Goal: Communication & Community: Answer question/provide support

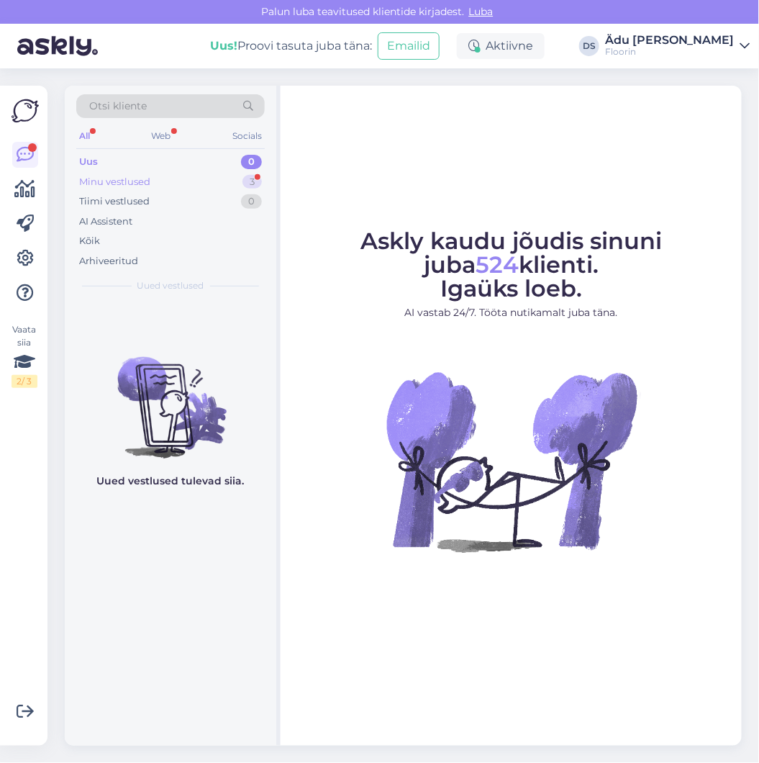
click at [178, 187] on div "Minu vestlused 3" at bounding box center [170, 182] width 189 height 20
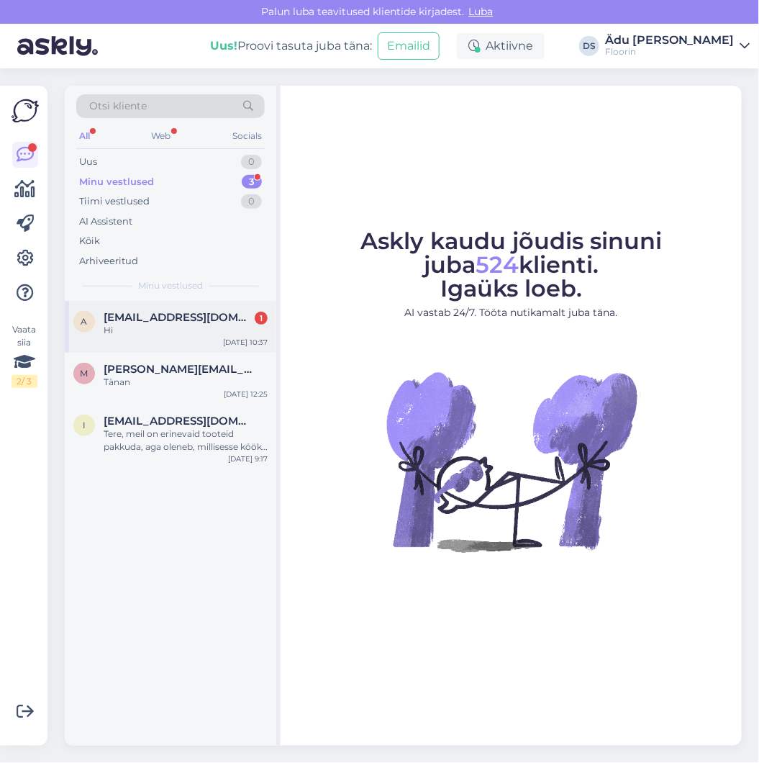
click at [185, 338] on div "a ari.kokko2@gmail.com 1 Hi Sep 30 10:37" at bounding box center [171, 327] width 212 height 52
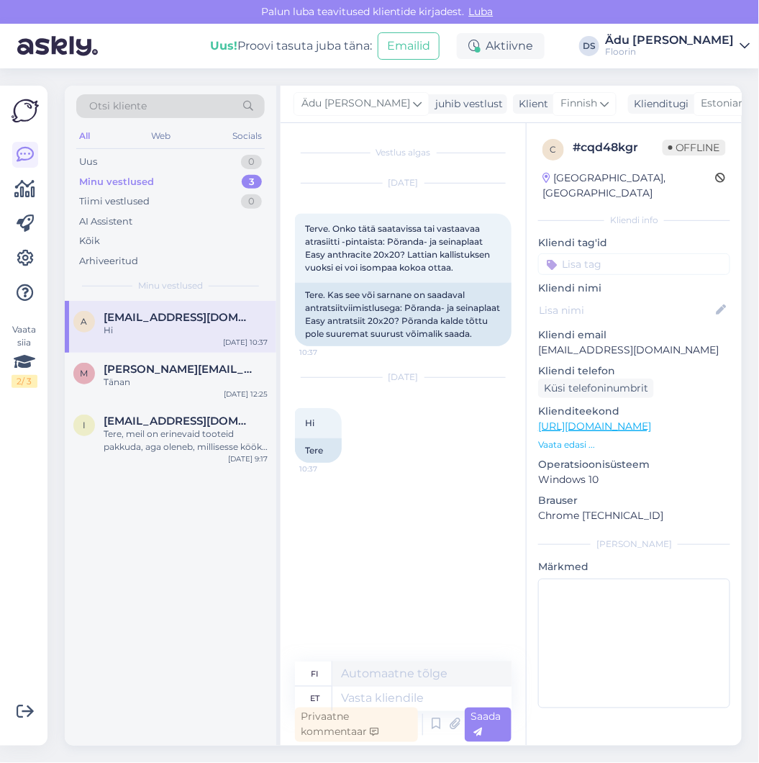
click at [609, 419] on link "[URL][DOMAIN_NAME]" at bounding box center [594, 425] width 113 height 13
click at [597, 419] on link "[URL][DOMAIN_NAME]" at bounding box center [594, 425] width 113 height 13
click at [376, 700] on textarea at bounding box center [421, 698] width 179 height 24
type textarea "Tere,"
type textarea "Hei,"
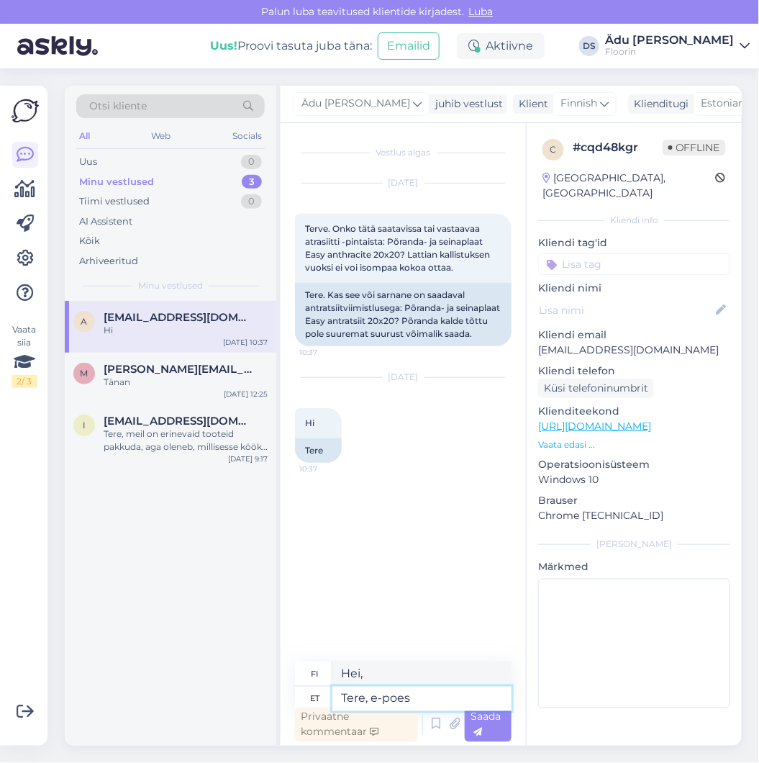
type textarea "Tere, e-poes"
type textarea "Hei, verkkokaupassa"
type textarea "Tere, e-poes in saadavus ju"
type textarea "Hei, verkkokaupassa varastossa"
type textarea "Tere, e-poes in saadavus ju"
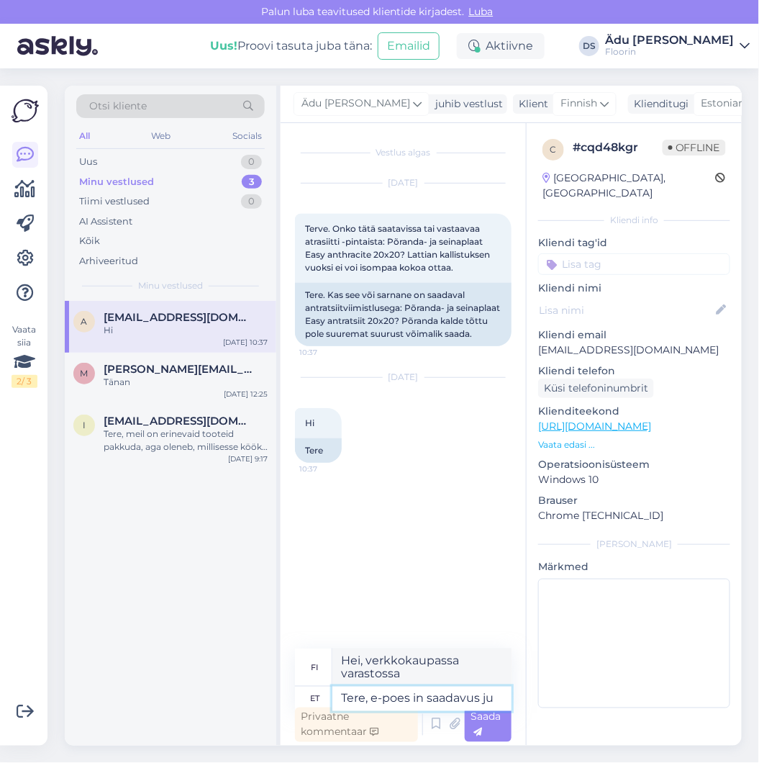
type textarea "Hei, se on saatavilla verkkokaupasta."
type textarea "Tere, e-poes in saadavus ju märgitud -"
type textarea "Hei, saatavuus on ilmoitettu verkkokaupassa."
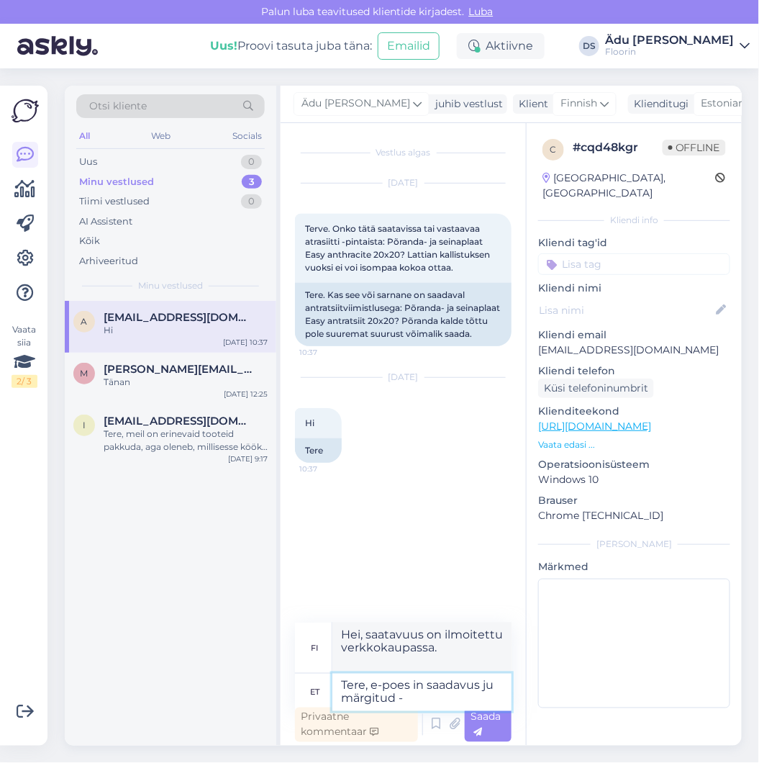
type textarea "Tere, e-poes in saadavus ju märgitud - 1"
type textarea "Hei, saatavuus on ilmoitettu verkkokaupassa -"
type textarea "Tere, e-poes in saadavus ju märgitud - 18 p"
type textarea "Hei, verkkokaupan saatavuus on ilmoitettu - 18"
type textarea "Tere, e-poes in saadavus ju märgitud - 18 pakki e"
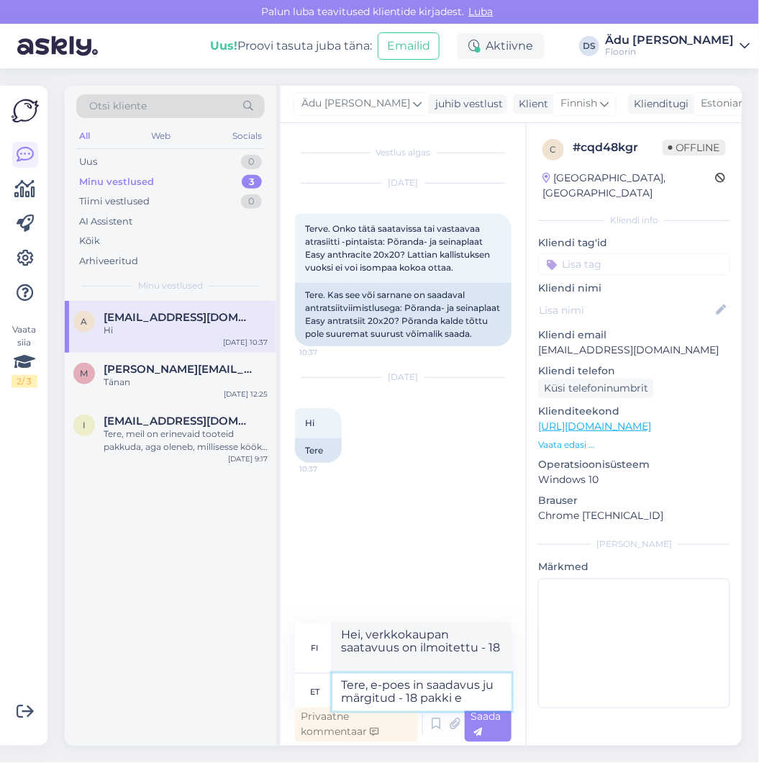
type textarea "Hei, verkkokaupan saatavuudeksi on ilmoitettu 18 pakkausta."
type textarea "Tere, e-poes in saadavus ju märgitud - 18 pakki ehk"
type textarea "Hei, verkkokaupan saatavuus on ilmoitettu - 18 pakkausta tai"
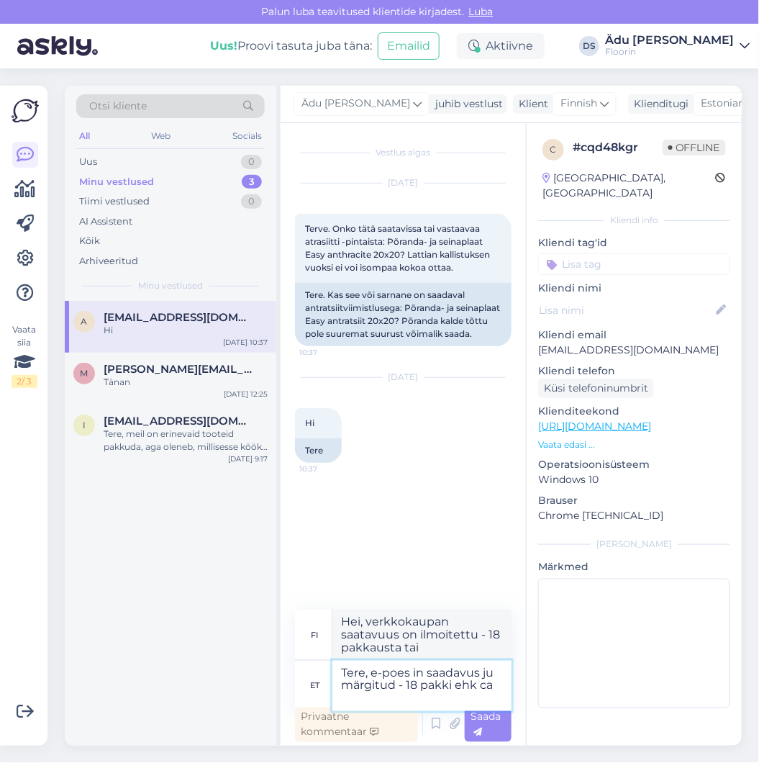
type textarea "Tere, e-poes in saadavus ju märgitud - 18 pakki ehk ca"
type textarea "Hei, verkkokaupan saatavuus on ilmoitettu - 18 pakkausta eli noin."
type textarea "Tere, e-poes in saadavus ju märgitud - 18 pakki ehk ca 24 m"
type textarea "Hei, saatavuus verkkokaupassa on ilmoitettu - 18 pakkausta eli noin 24"
type textarea "Tere, e-poes in saadavus ju märgitud - 18 pakki ehk ca 24 m2"
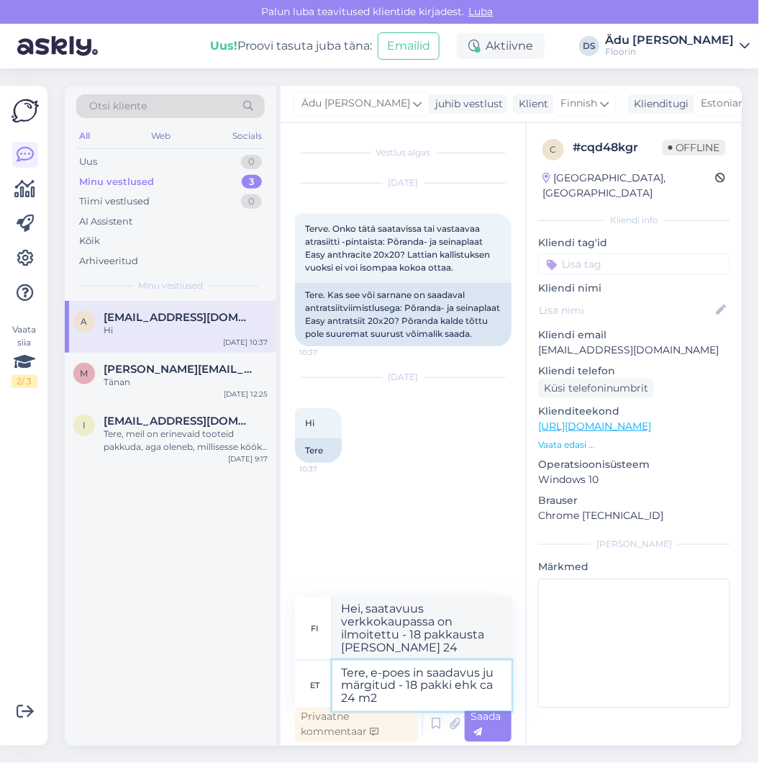
type textarea "Hei, verkkokaupan saatavuus on ilmoitettu - 18 pakkausta tai noin 24 m"
type textarea "Tere, e-poes in saadavus ju märgitud - 18 pakki ehk ca 24 m2."
type textarea "Hei, verkkokaupan saatavuus on ilmoitettu - 18 pakettia tai noin 24 m2"
type textarea "Tere, e-poes in saadavus ju märgitud - 18 pakki ehk ca 24 m2."
type textarea "Hei, verkkokaupan saatavuudeksi on ilmoitettu 18 pakettia eli noin 24 m2."
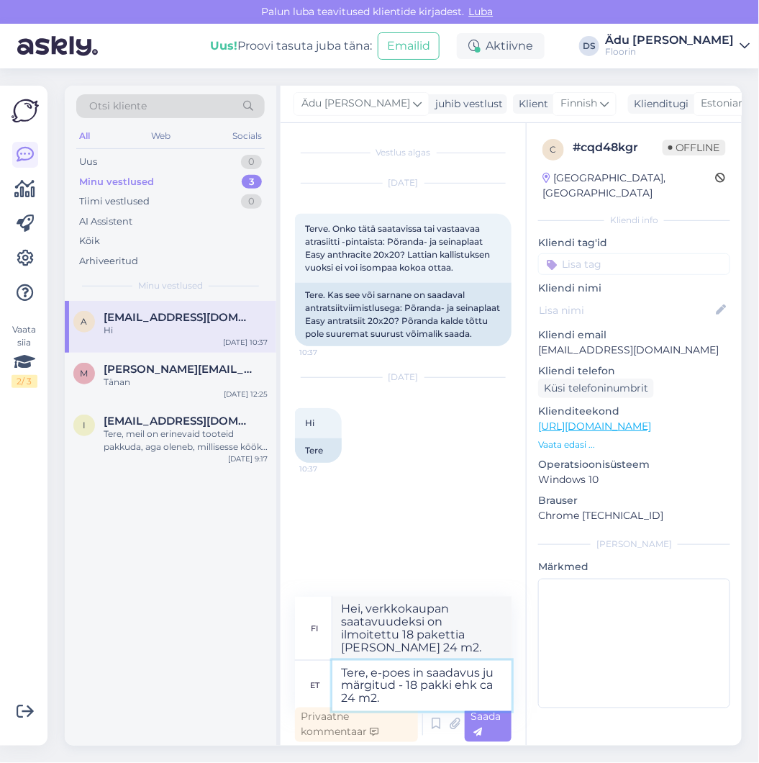
type textarea "Tere, e-poes in saadavus ju märgitud - 18 pakki ehk ca 24 m2."
click at [612, 419] on link "[URL][DOMAIN_NAME]" at bounding box center [594, 425] width 113 height 13
click at [484, 720] on span "Saada" at bounding box center [486, 724] width 30 height 28
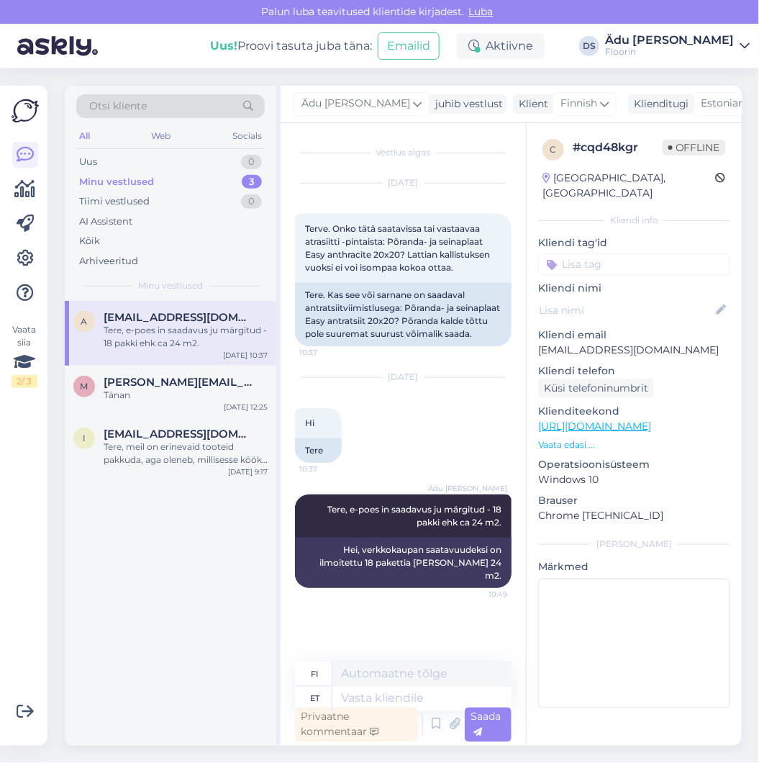
click at [583, 419] on link "[URL][DOMAIN_NAME]" at bounding box center [594, 425] width 113 height 13
click at [176, 163] on div "Uus 0" at bounding box center [170, 162] width 189 height 20
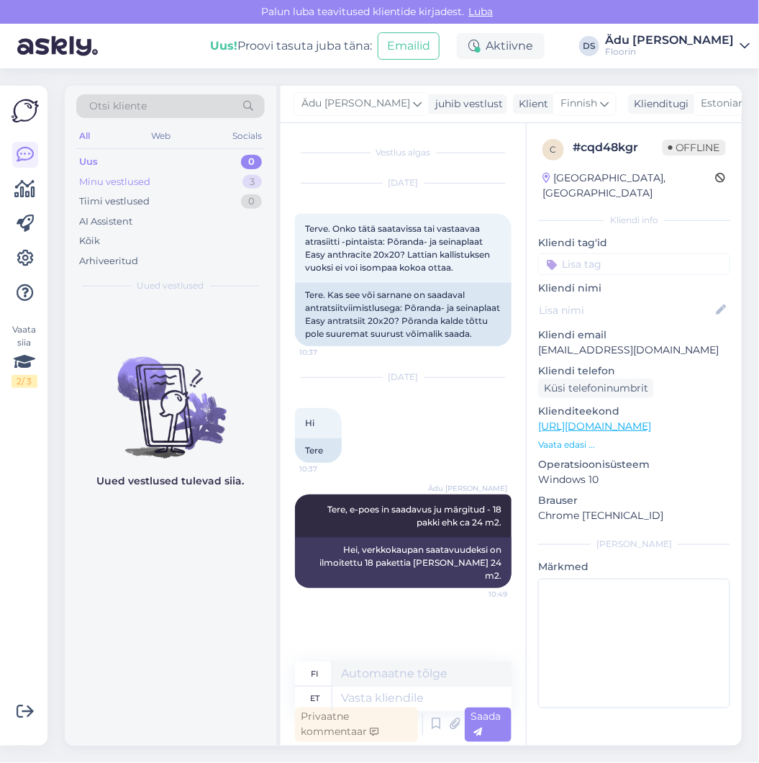
click at [174, 185] on div "Minu vestlused 3" at bounding box center [170, 182] width 189 height 20
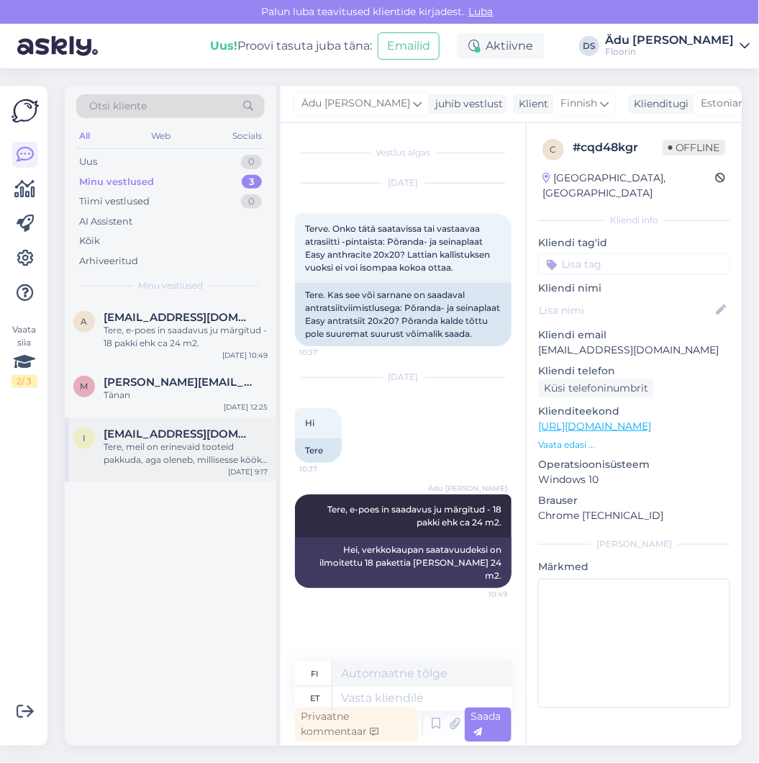
click at [189, 453] on div "Tere, meil on erinevaid tooteid pakkuda, aga oleneb, millisesse kööki, kas suur…" at bounding box center [186, 453] width 164 height 26
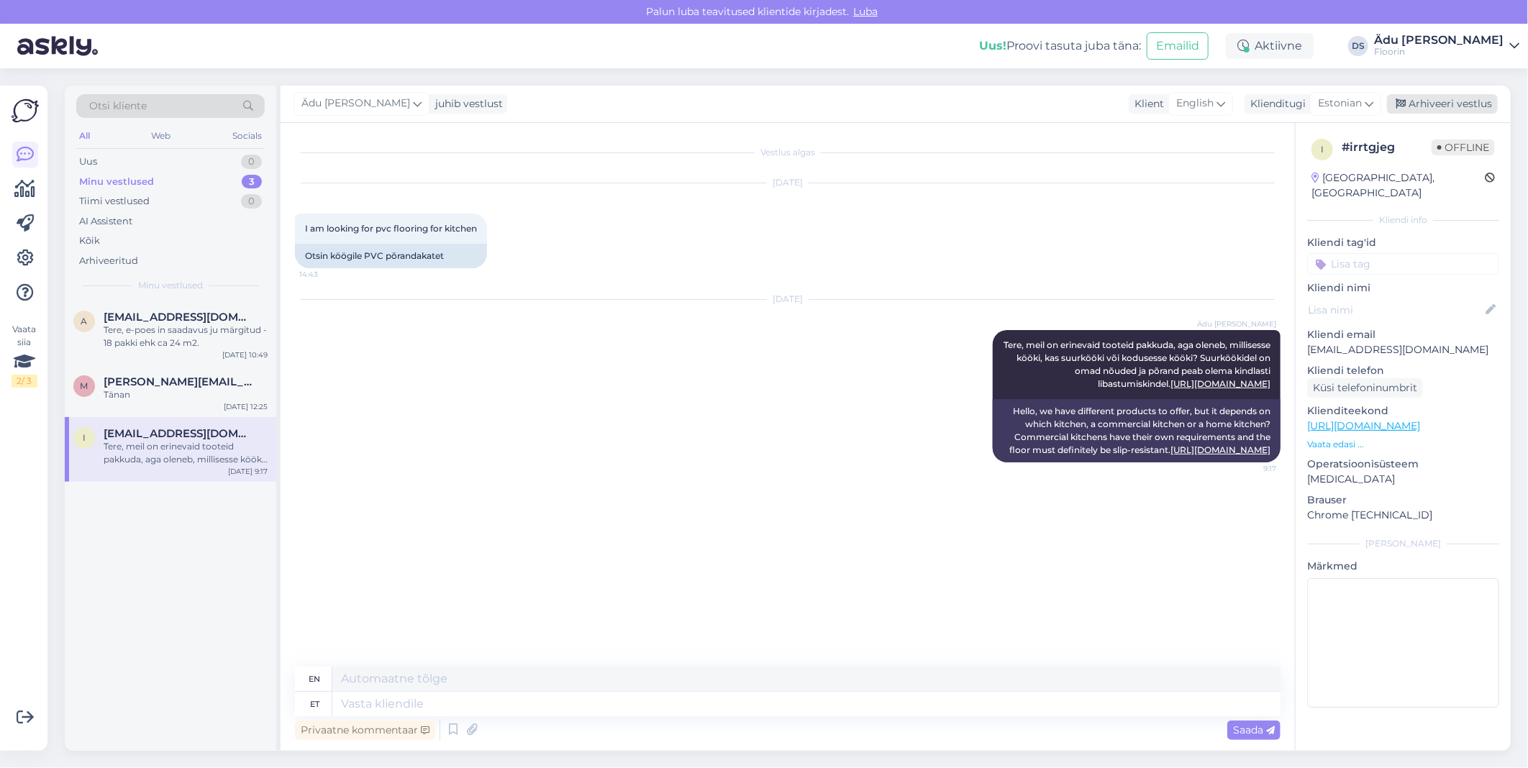
click at [758, 105] on div "Arhiveeri vestlus" at bounding box center [1442, 103] width 111 height 19
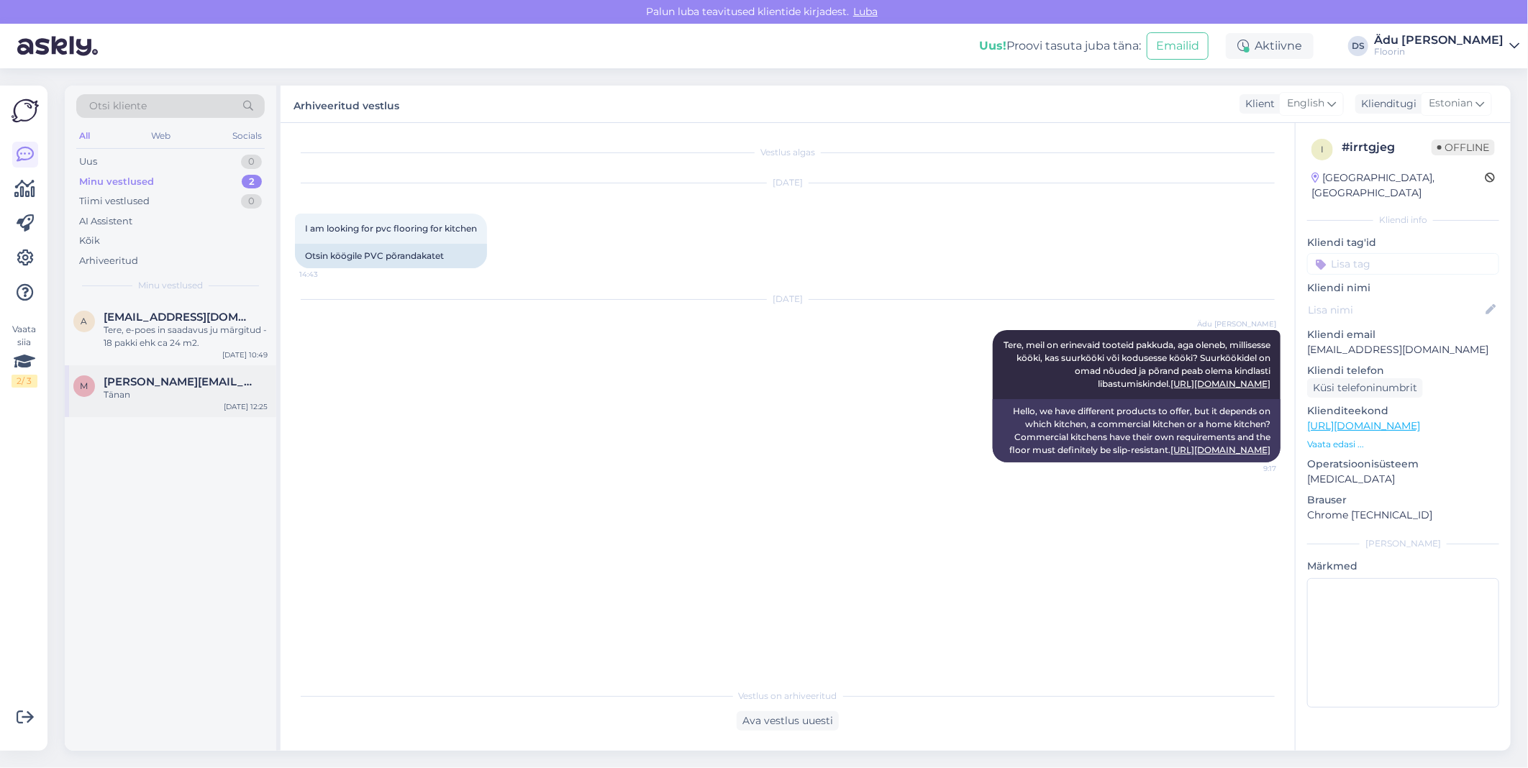
click at [229, 384] on span "margit.paumets@gmail.com" at bounding box center [179, 382] width 150 height 13
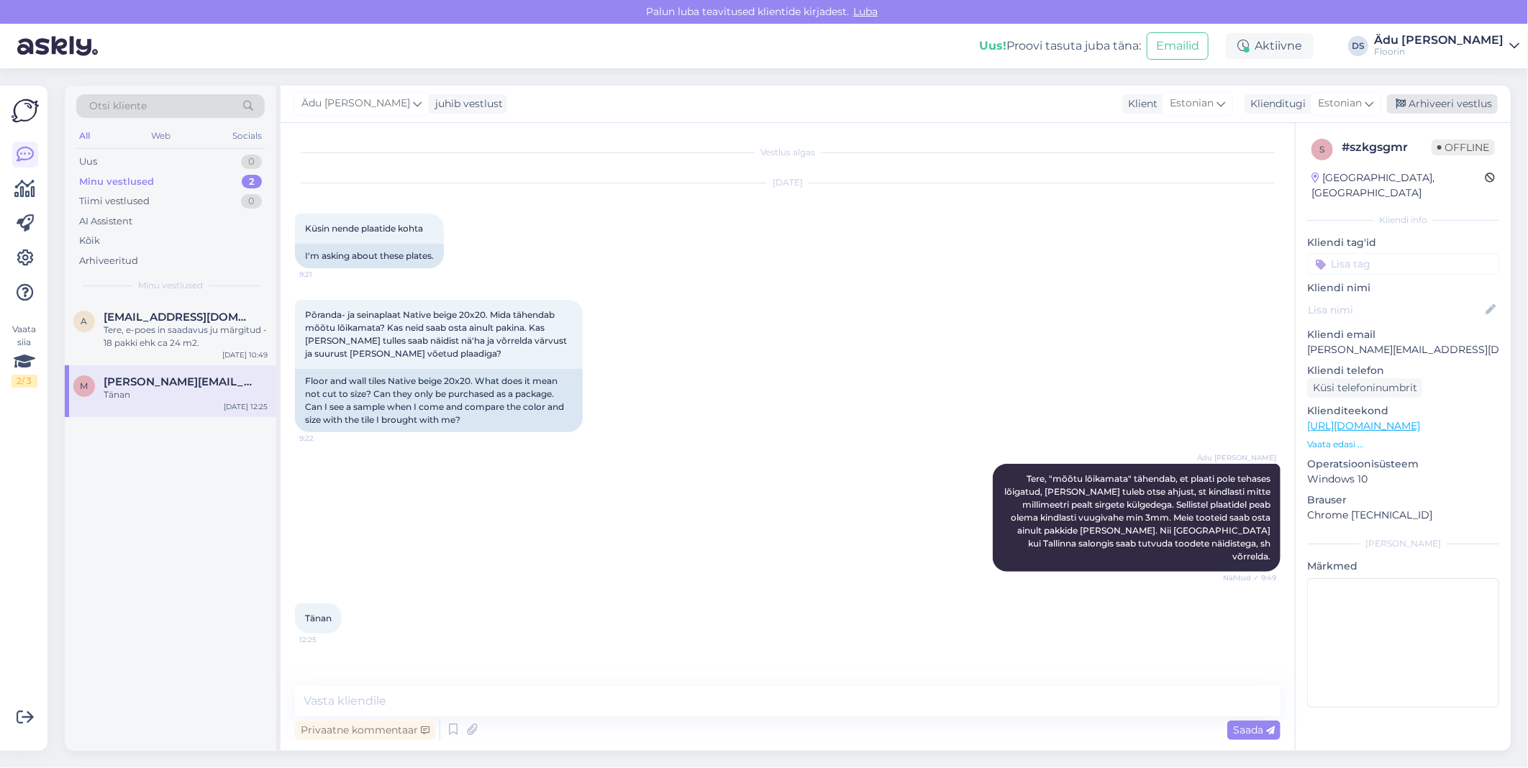
click at [758, 104] on div "Arhiveeri vestlus" at bounding box center [1442, 103] width 111 height 19
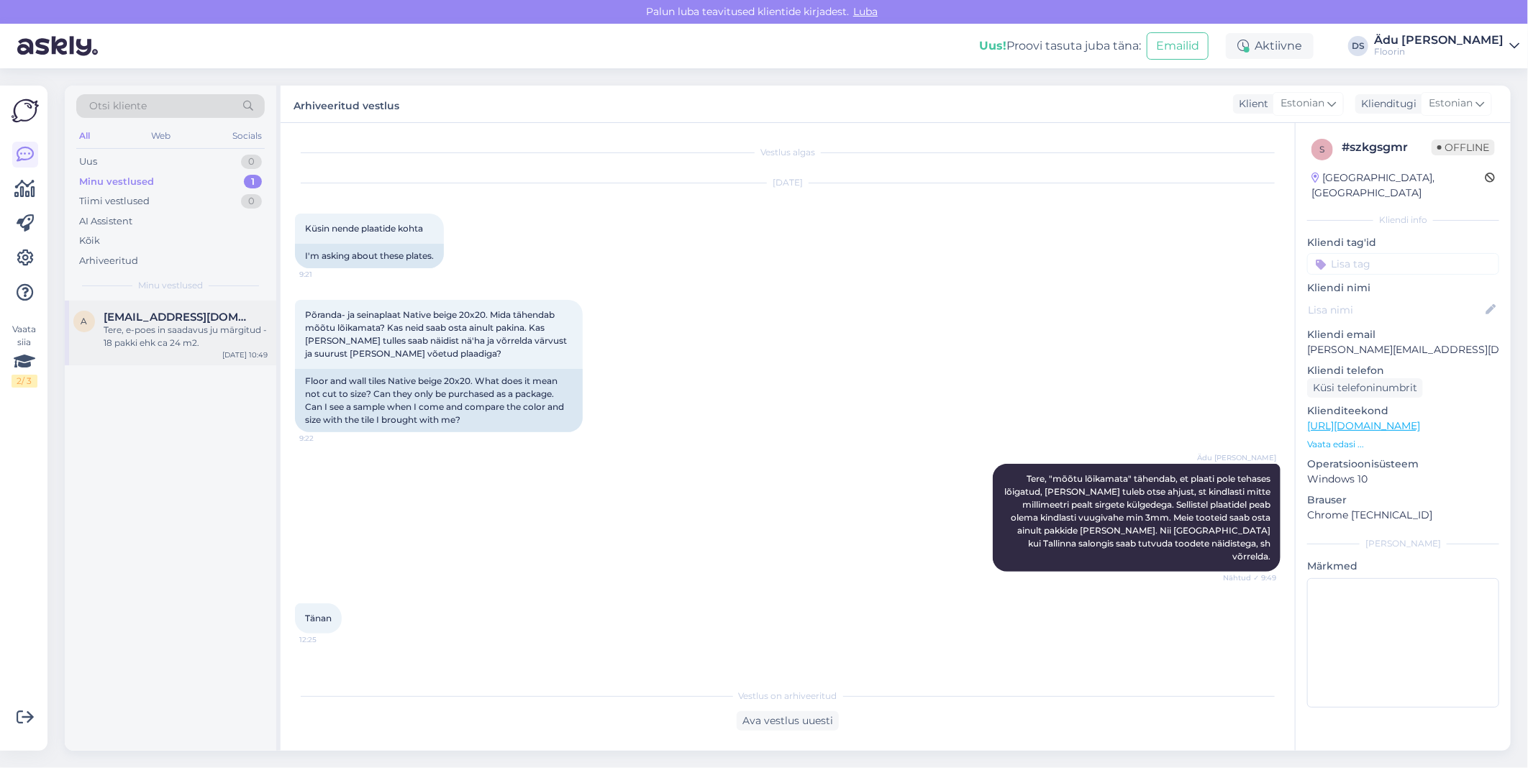
click at [196, 358] on div "a ari.kokko2@gmail.com Tere, e-poes in saadavus ju märgitud - 18 pakki ehk ca 2…" at bounding box center [171, 333] width 212 height 65
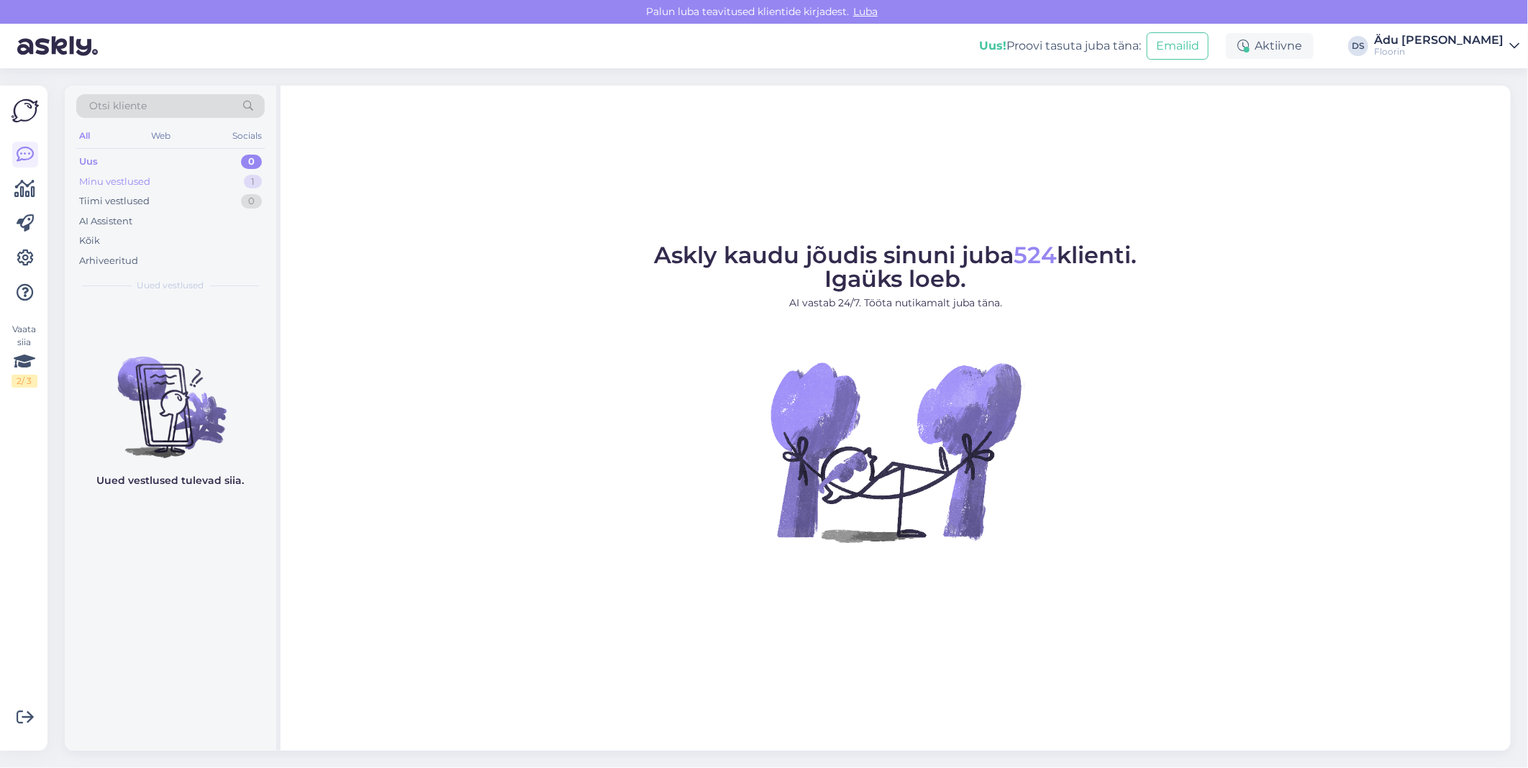
click at [202, 181] on div "Minu vestlused 1" at bounding box center [170, 182] width 189 height 20
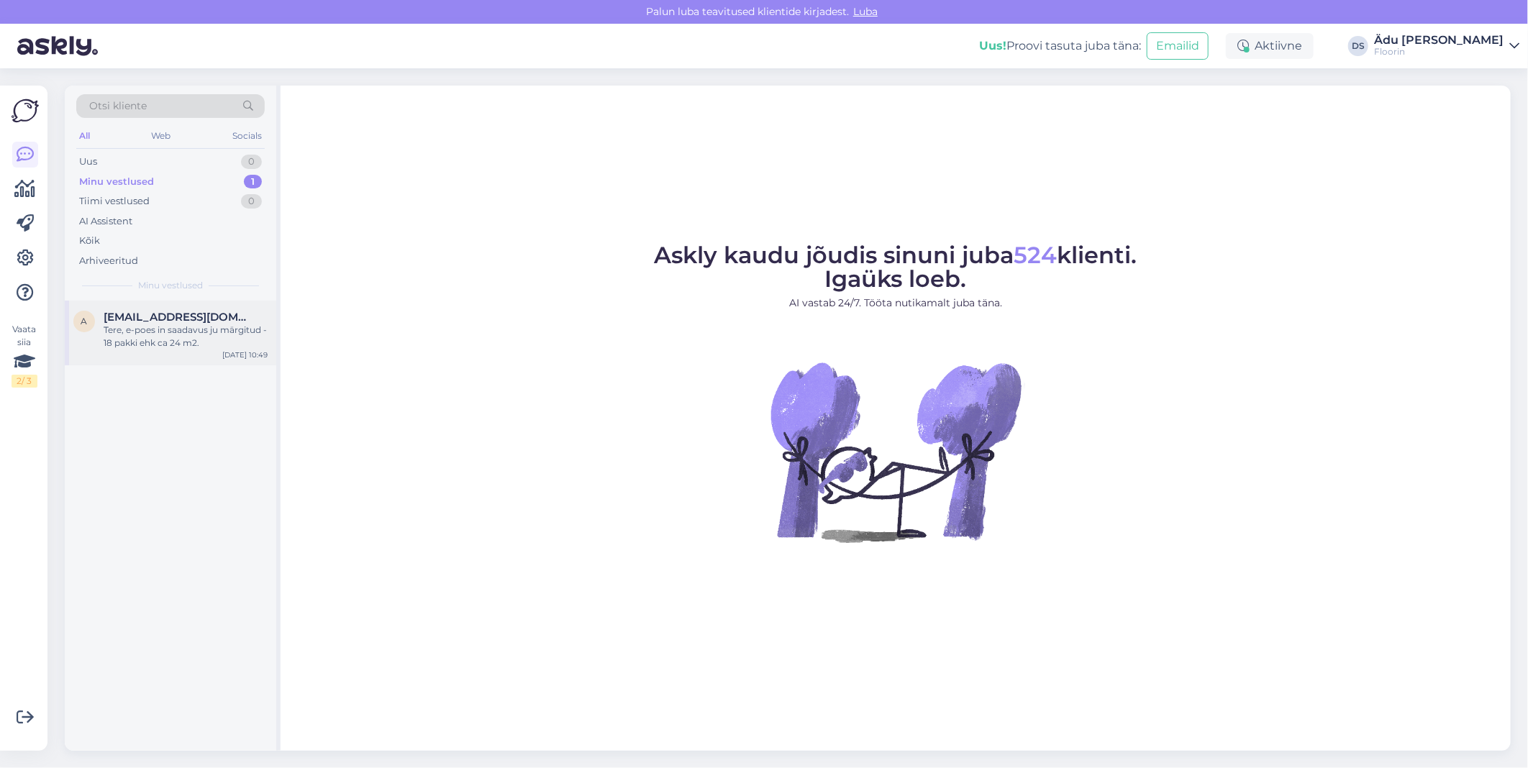
click at [189, 343] on div "Tere, e-poes in saadavus ju märgitud - 18 pakki ehk ca 24 m2." at bounding box center [186, 337] width 164 height 26
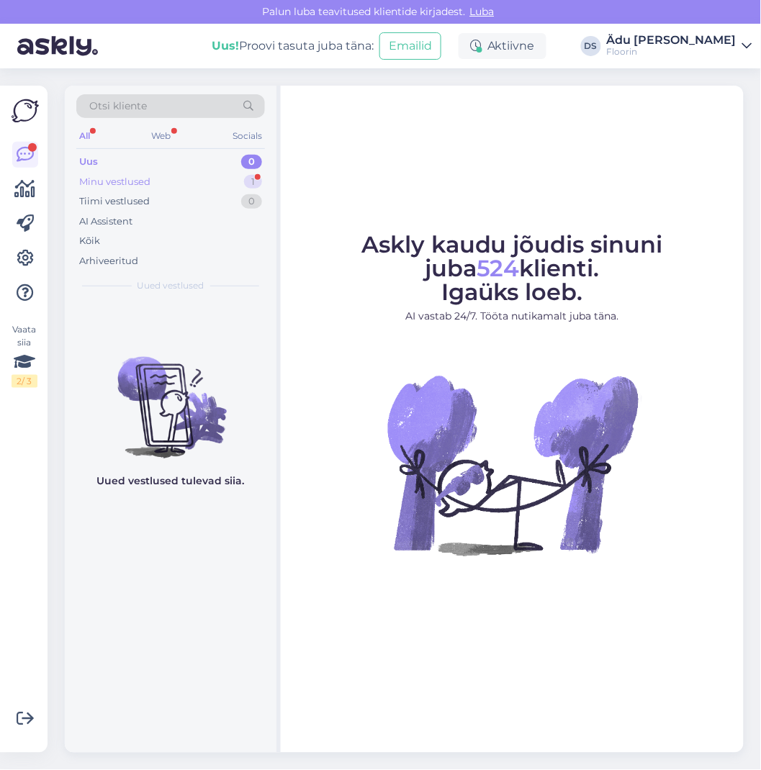
click at [198, 177] on div "Minu vestlused 1" at bounding box center [170, 182] width 189 height 20
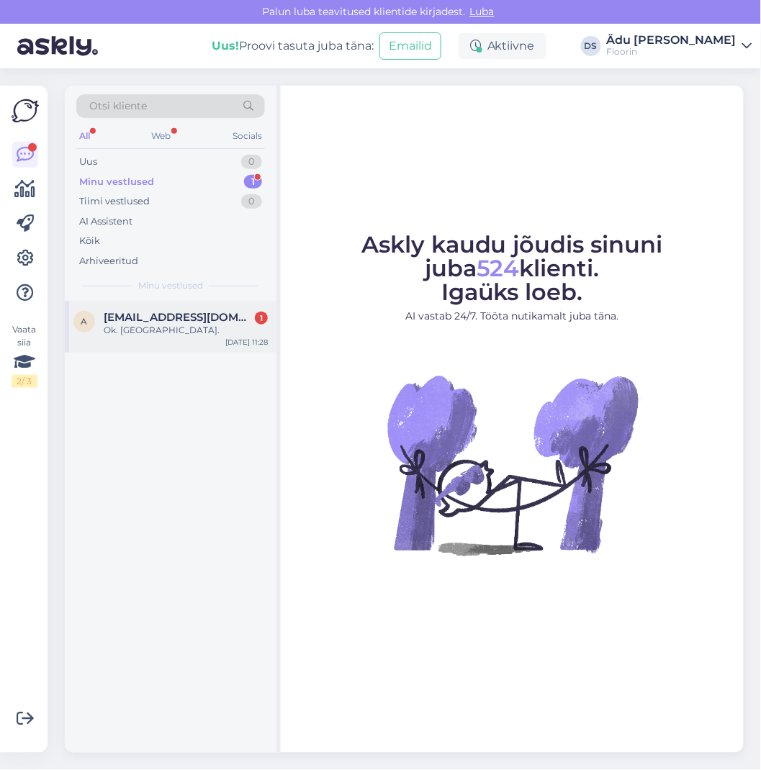
click at [158, 311] on span "[EMAIL_ADDRESS][DOMAIN_NAME]" at bounding box center [179, 317] width 150 height 13
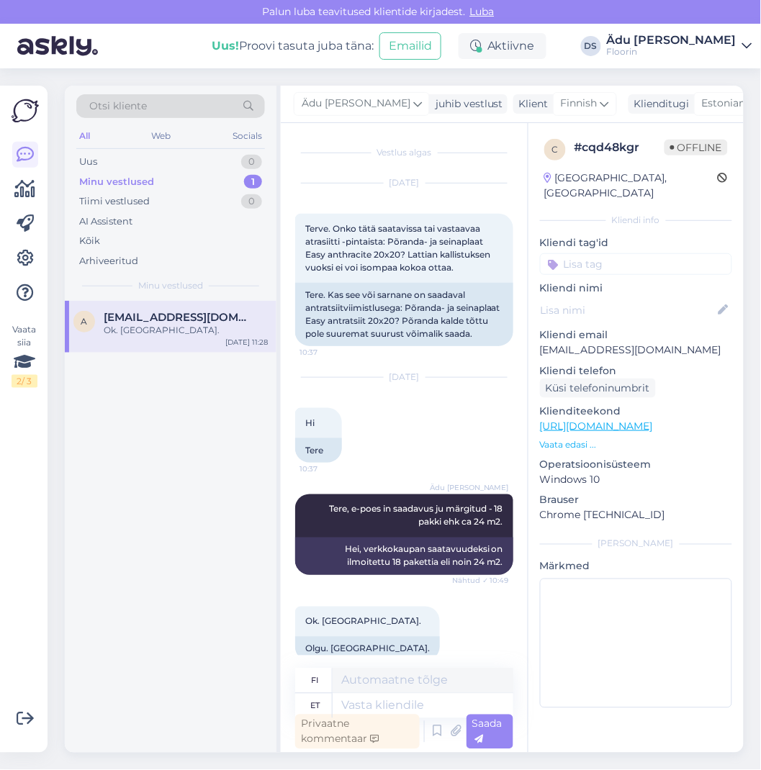
scroll to position [47, 0]
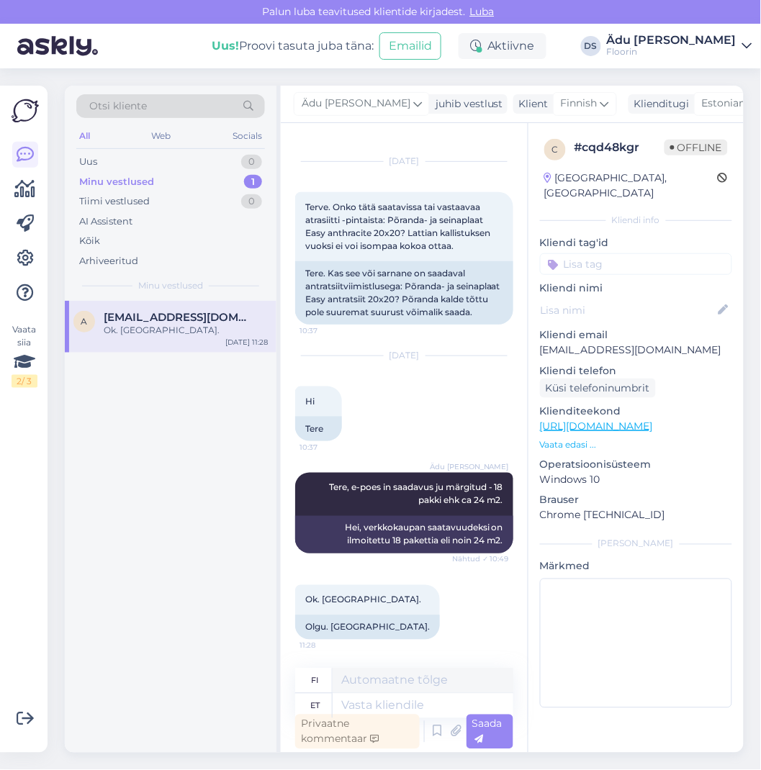
click at [599, 419] on link "https://pood.floorin.ee/recer-twenties-vertex-20-x-20" at bounding box center [596, 425] width 113 height 13
